Goal: Task Accomplishment & Management: Complete application form

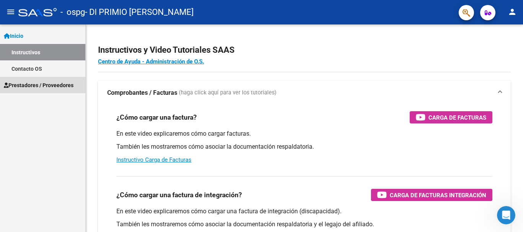
click at [34, 85] on span "Prestadores / Proveedores" at bounding box center [39, 85] width 70 height 8
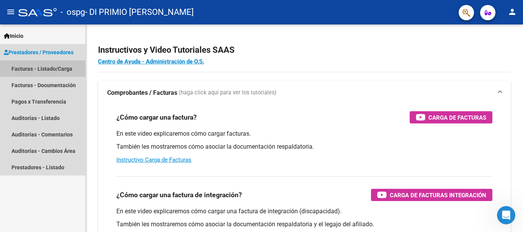
click at [30, 70] on link "Facturas - Listado/Carga" at bounding box center [42, 68] width 85 height 16
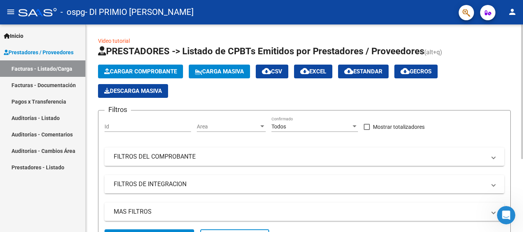
click at [142, 73] on span "Cargar Comprobante" at bounding box center [140, 71] width 73 height 7
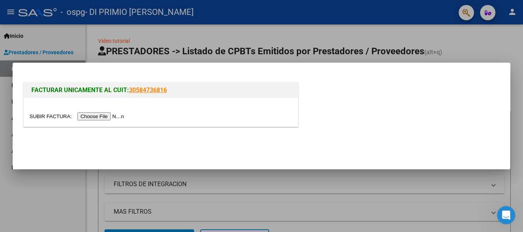
click at [93, 115] on input "file" at bounding box center [77, 117] width 97 height 8
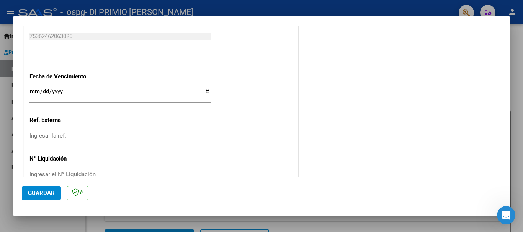
scroll to position [446, 0]
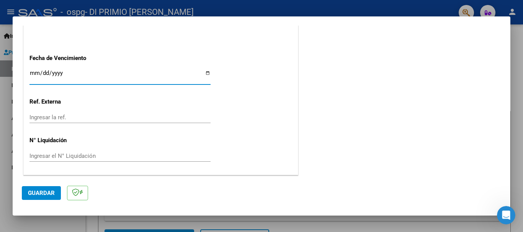
click at [206, 73] on input "Ingresar la fecha" at bounding box center [119, 76] width 181 height 12
type input "[DATE]"
click at [40, 194] on span "Guardar" at bounding box center [41, 193] width 27 height 7
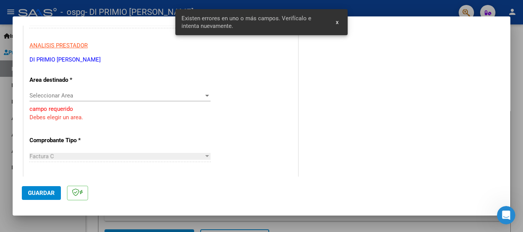
scroll to position [122, 0]
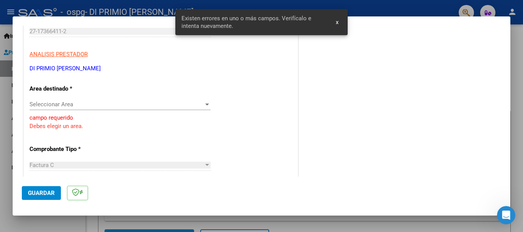
click at [205, 104] on div at bounding box center [207, 105] width 4 height 2
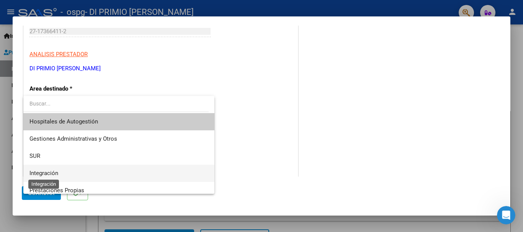
click at [50, 171] on span "Integración" at bounding box center [43, 173] width 29 height 7
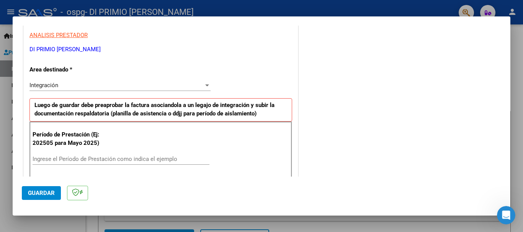
scroll to position [153, 0]
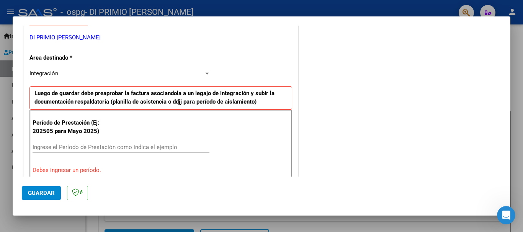
click at [51, 147] on input "Ingrese el Período de Prestación como indica el ejemplo" at bounding box center [121, 147] width 177 height 7
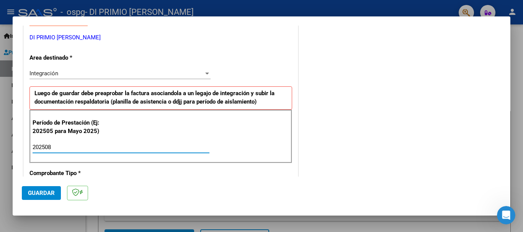
type input "202508"
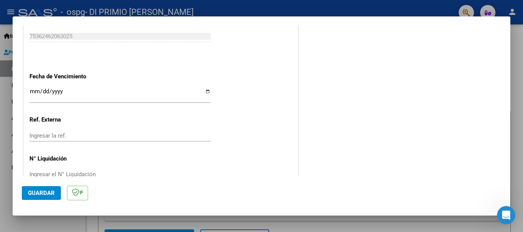
scroll to position [522, 0]
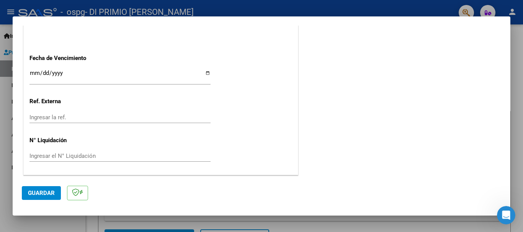
click at [41, 193] on span "Guardar" at bounding box center [41, 193] width 27 height 7
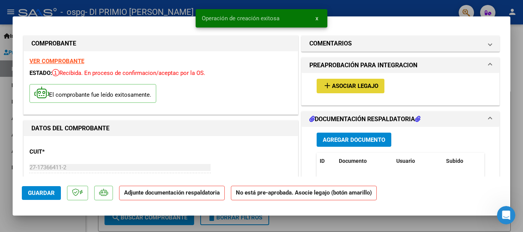
click at [349, 83] on span "Asociar Legajo" at bounding box center [355, 86] width 46 height 7
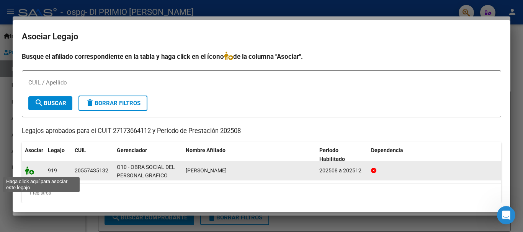
click at [31, 173] on icon at bounding box center [29, 171] width 9 height 8
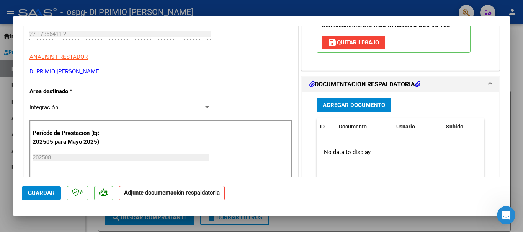
scroll to position [139, 0]
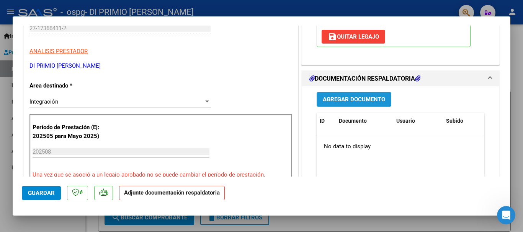
click at [352, 99] on span "Agregar Documento" at bounding box center [354, 99] width 62 height 7
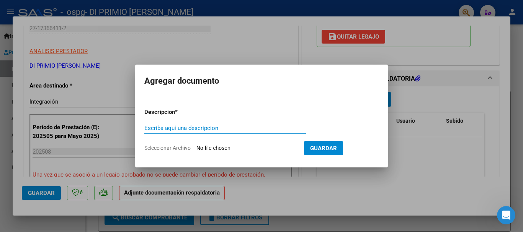
click at [175, 131] on input "Escriba aquí una descripcion" at bounding box center [225, 128] width 162 height 7
type input "Planilla asistencia"
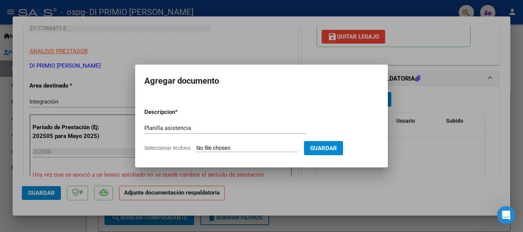
click at [230, 144] on form "Descripcion * Planilla asistencia Escriba aquí una descripcion Seleccionar Arch…" at bounding box center [261, 130] width 234 height 56
click at [234, 149] on input "Seleccionar Archivo" at bounding box center [246, 148] width 101 height 7
type input "C:\fakepath\PLANILLA ASISTENCIA.pdf"
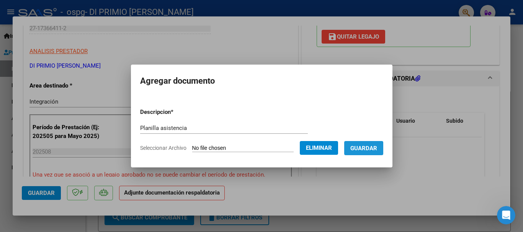
click at [377, 146] on span "Guardar" at bounding box center [363, 148] width 27 height 7
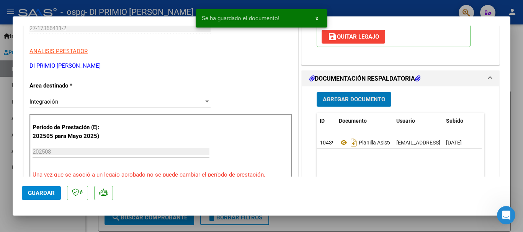
click at [362, 99] on span "Agregar Documento" at bounding box center [354, 99] width 62 height 7
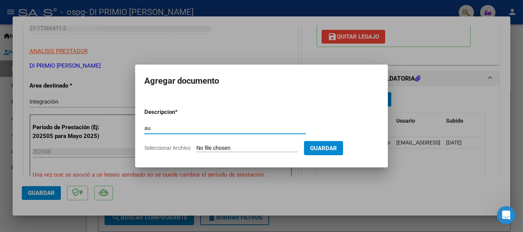
type input "a"
type input "Autorización"
click at [231, 146] on input "Seleccionar Archivo" at bounding box center [246, 148] width 101 height 7
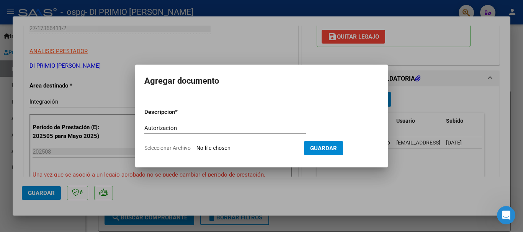
type input "C:\fakepath\AUTORIZACIONES 2025.docx"
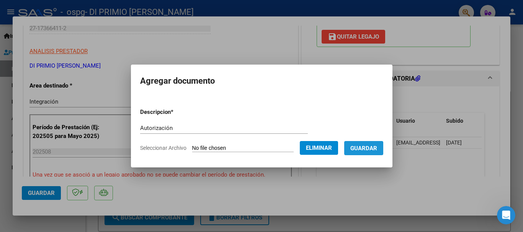
click at [373, 146] on span "Guardar" at bounding box center [363, 148] width 27 height 7
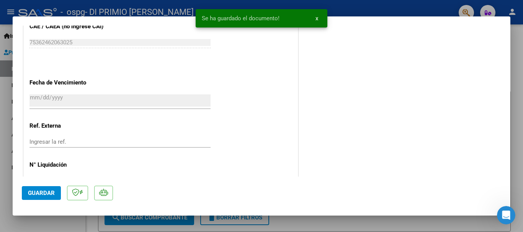
scroll to position [534, 0]
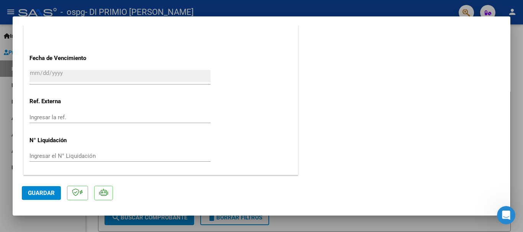
click at [38, 191] on span "Guardar" at bounding box center [41, 193] width 27 height 7
click at [384, 221] on div at bounding box center [261, 116] width 523 height 232
type input "$ 0,00"
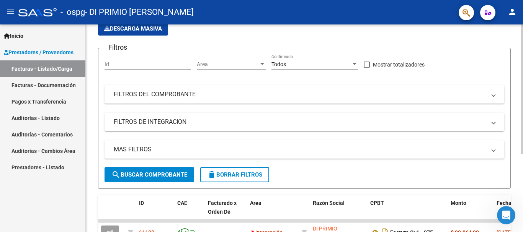
scroll to position [125, 0]
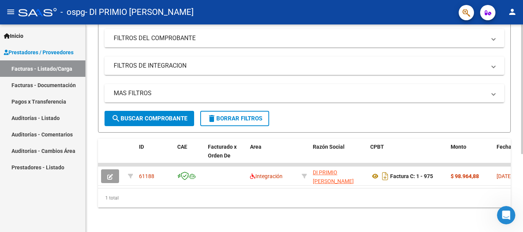
click at [517, 157] on div at bounding box center [522, 168] width 2 height 130
